Goal: Browse casually: Explore the website without a specific task or goal

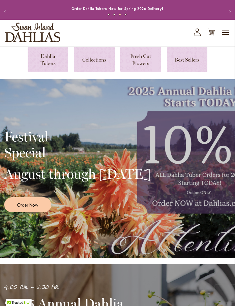
scroll to position [8, 0]
click at [46, 67] on link at bounding box center [48, 59] width 41 height 25
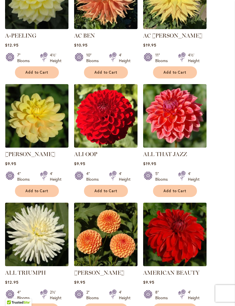
scroll to position [265, 0]
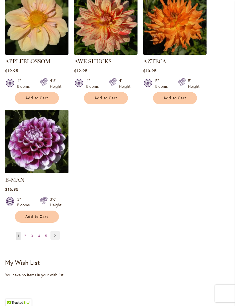
scroll to position [722, 0]
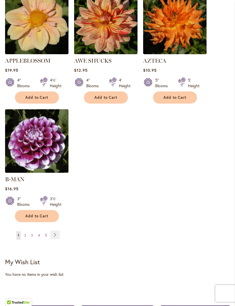
click at [26, 233] on span "2" at bounding box center [25, 235] width 2 height 4
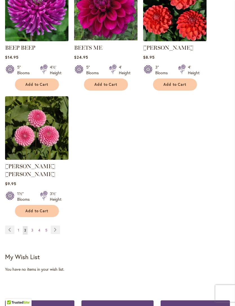
scroll to position [727, 0]
click at [54, 226] on link "Page Next" at bounding box center [55, 230] width 9 height 8
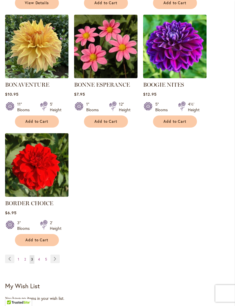
scroll to position [690, 0]
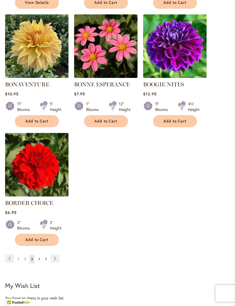
click at [55, 263] on link "Page Next" at bounding box center [55, 259] width 9 height 8
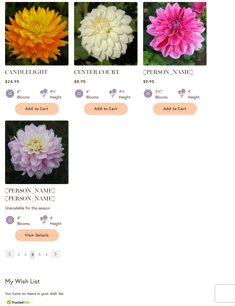
scroll to position [711, 0]
click at [54, 250] on link "Page Next" at bounding box center [55, 254] width 9 height 8
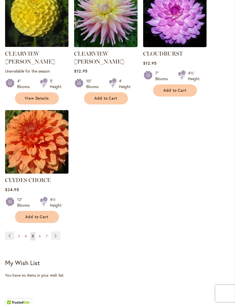
scroll to position [729, 0]
click at [53, 231] on link "Page Next" at bounding box center [55, 235] width 9 height 8
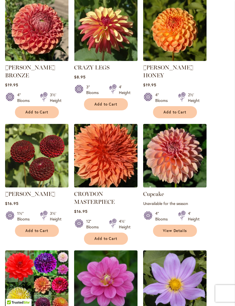
scroll to position [352, 0]
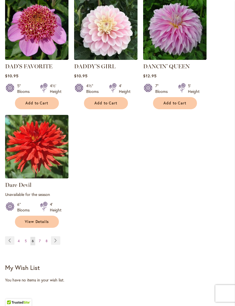
click at [55, 237] on link "Page Next" at bounding box center [55, 241] width 9 height 8
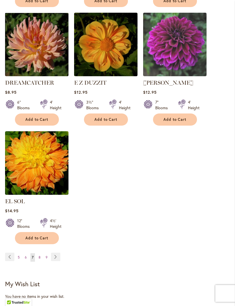
scroll to position [700, 0]
click at [52, 254] on link "Page Next" at bounding box center [55, 257] width 9 height 8
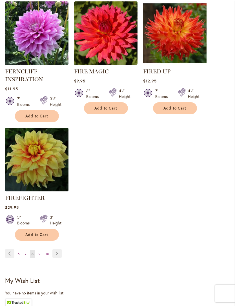
scroll to position [725, 0]
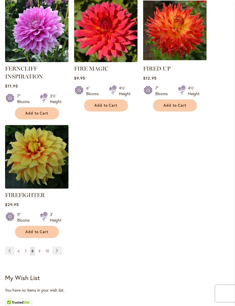
click at [56, 254] on link "Page Next" at bounding box center [56, 251] width 9 height 8
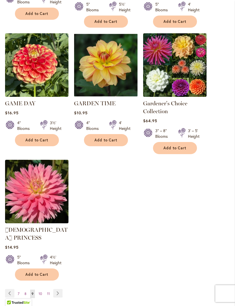
scroll to position [700, 0]
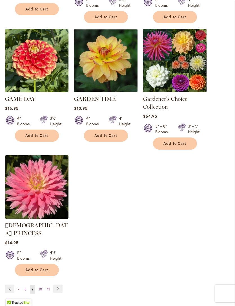
click at [56, 285] on link "Page Next" at bounding box center [57, 289] width 9 height 8
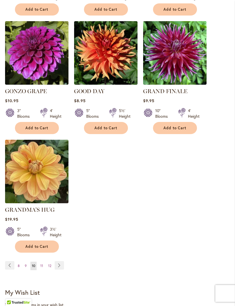
scroll to position [693, 0]
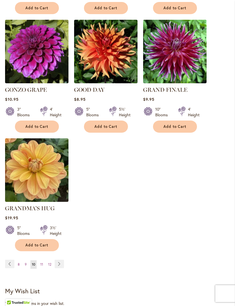
click at [60, 260] on link "Page Next" at bounding box center [59, 264] width 9 height 8
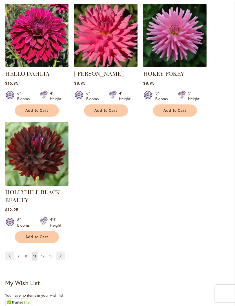
scroll to position [723, 0]
click at [62, 260] on link "Page Next" at bounding box center [60, 255] width 9 height 8
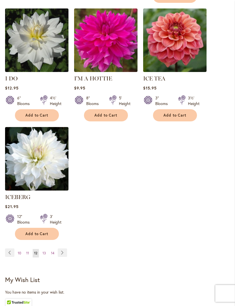
scroll to position [704, 0]
click at [61, 248] on link "Page Next" at bounding box center [62, 252] width 9 height 8
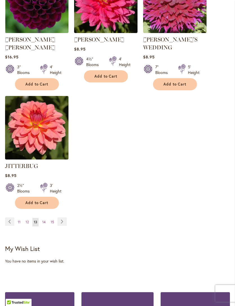
scroll to position [749, 0]
click at [65, 217] on link "Page Next" at bounding box center [62, 221] width 9 height 8
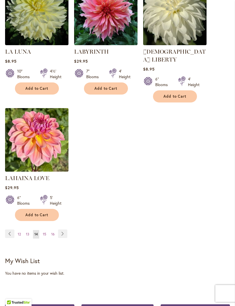
scroll to position [723, 0]
click at [64, 234] on link "Page Next" at bounding box center [62, 233] width 9 height 8
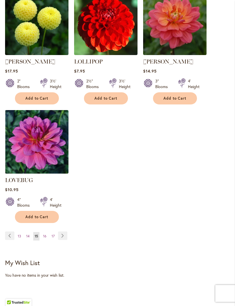
scroll to position [729, 0]
click at [64, 231] on link "Page Next" at bounding box center [62, 235] width 9 height 8
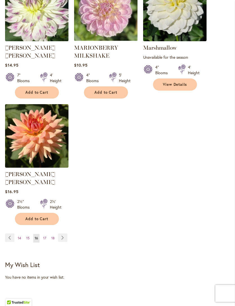
scroll to position [735, 0]
click at [61, 233] on link "Page Next" at bounding box center [62, 237] width 9 height 8
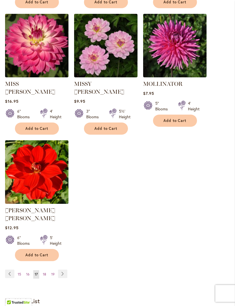
scroll to position [691, 0]
click at [63, 270] on link "Page Next" at bounding box center [62, 274] width 9 height 8
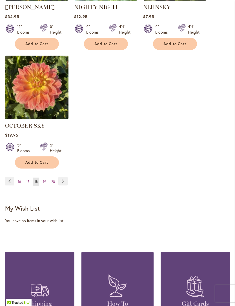
scroll to position [771, 0]
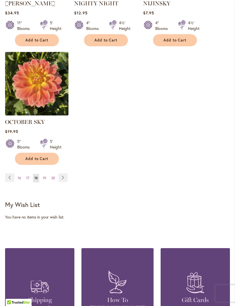
click at [65, 182] on link "Page Next" at bounding box center [62, 178] width 9 height 8
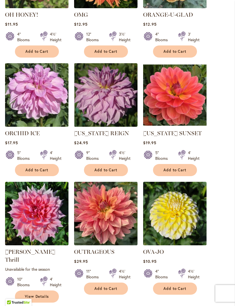
scroll to position [286, 0]
click at [186, 119] on img at bounding box center [175, 95] width 64 height 64
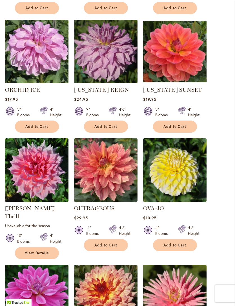
scroll to position [331, 0]
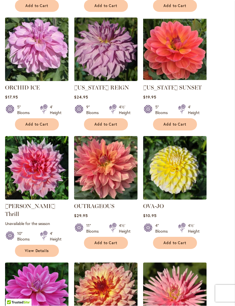
click at [187, 81] on img at bounding box center [175, 50] width 64 height 64
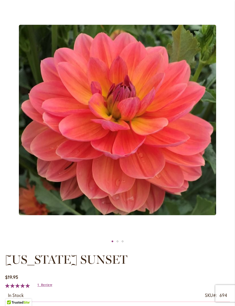
scroll to position [64, 0]
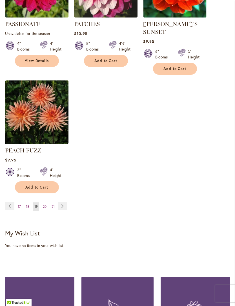
scroll to position [762, 0]
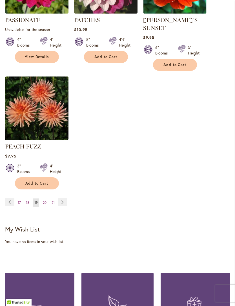
click at [65, 200] on link "Page Next" at bounding box center [62, 202] width 9 height 8
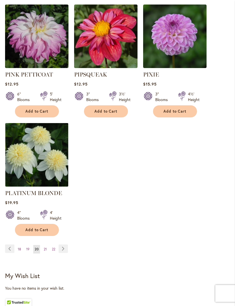
scroll to position [725, 0]
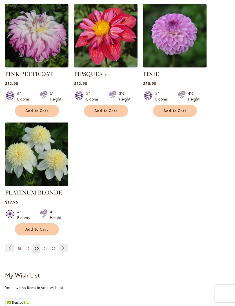
click at [66, 244] on link "Page Next" at bounding box center [63, 248] width 9 height 8
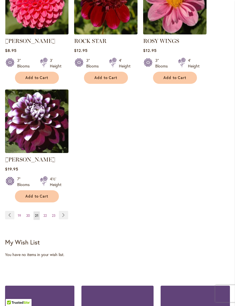
scroll to position [742, 0]
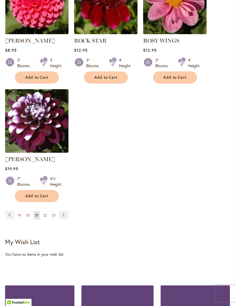
click at [65, 219] on link "Page Next" at bounding box center [63, 215] width 9 height 8
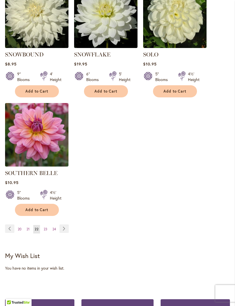
scroll to position [728, 0]
click at [61, 229] on link "Page Next" at bounding box center [64, 228] width 9 height 8
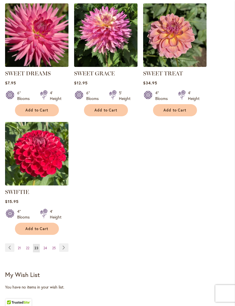
scroll to position [719, 0]
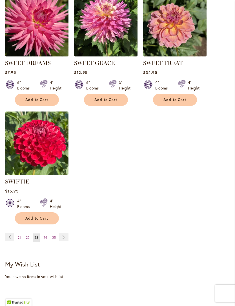
click at [62, 242] on link "Page Next" at bounding box center [63, 237] width 9 height 8
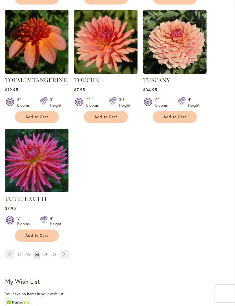
scroll to position [703, 0]
click at [62, 252] on link "Page Next" at bounding box center [64, 254] width 9 height 8
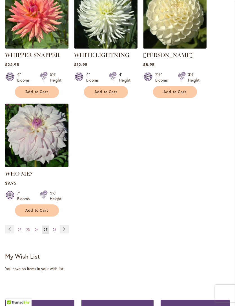
scroll to position [727, 0]
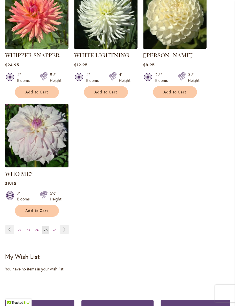
click at [64, 229] on link "Page Next" at bounding box center [64, 229] width 9 height 8
